Goal: Communication & Community: Answer question/provide support

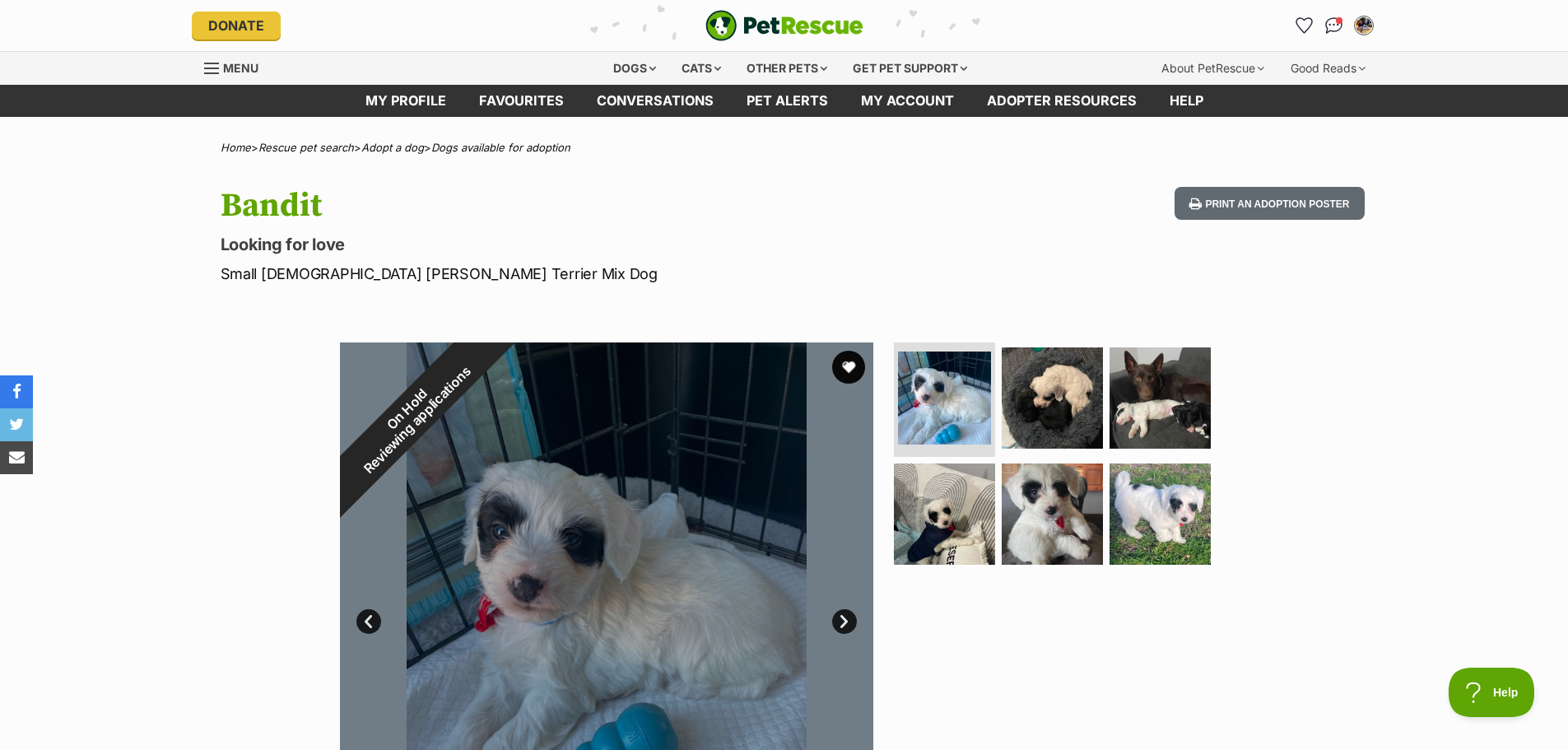
drag, startPoint x: 1328, startPoint y: 28, endPoint x: 1335, endPoint y: 41, distance: 14.8
click at [1328, 28] on img "Conversations" at bounding box center [1334, 26] width 18 height 17
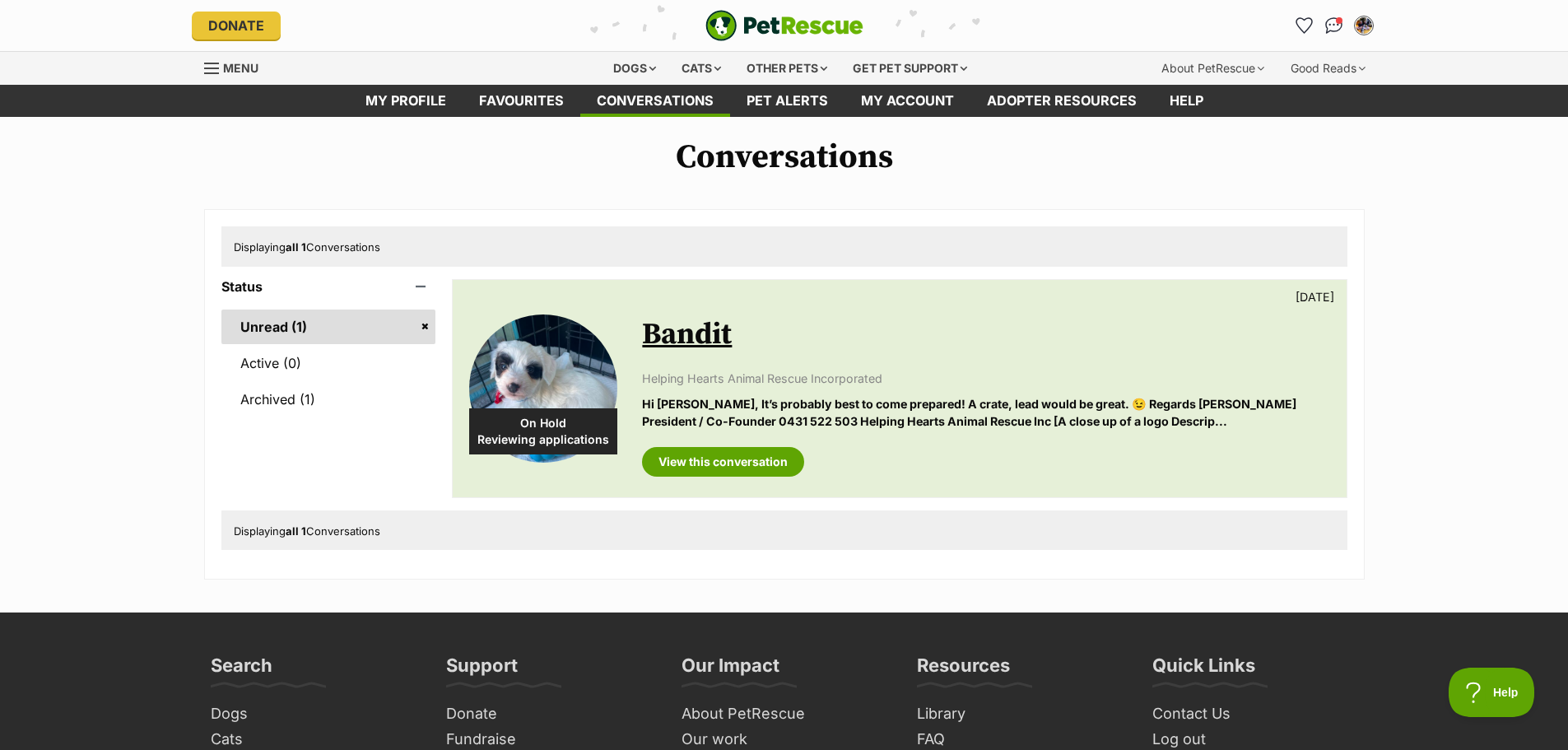
click at [931, 401] on p "Hi Bridget, It’s probably best to come prepared! A crate, lead would be great. …" at bounding box center [986, 413] width 687 height 35
click at [721, 460] on link "View this conversation" at bounding box center [723, 461] width 162 height 29
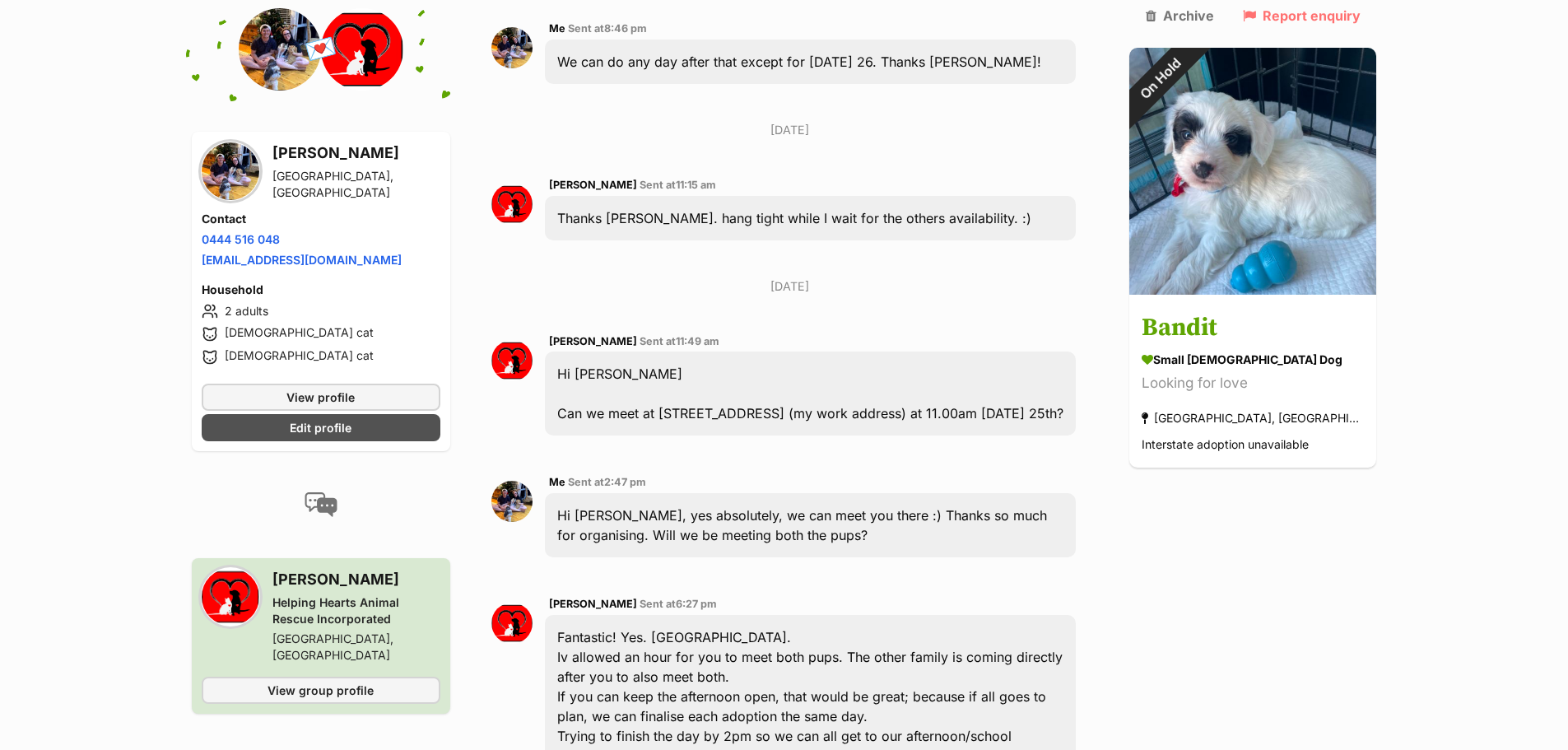
scroll to position [6584, 0]
